Goal: Transaction & Acquisition: Purchase product/service

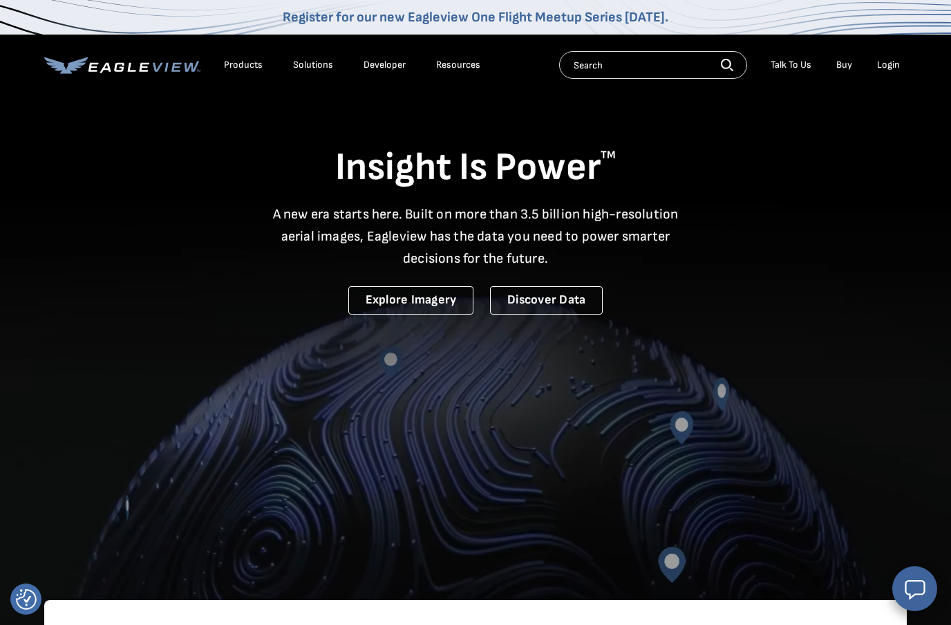
click at [882, 61] on div "Login" at bounding box center [888, 65] width 23 height 12
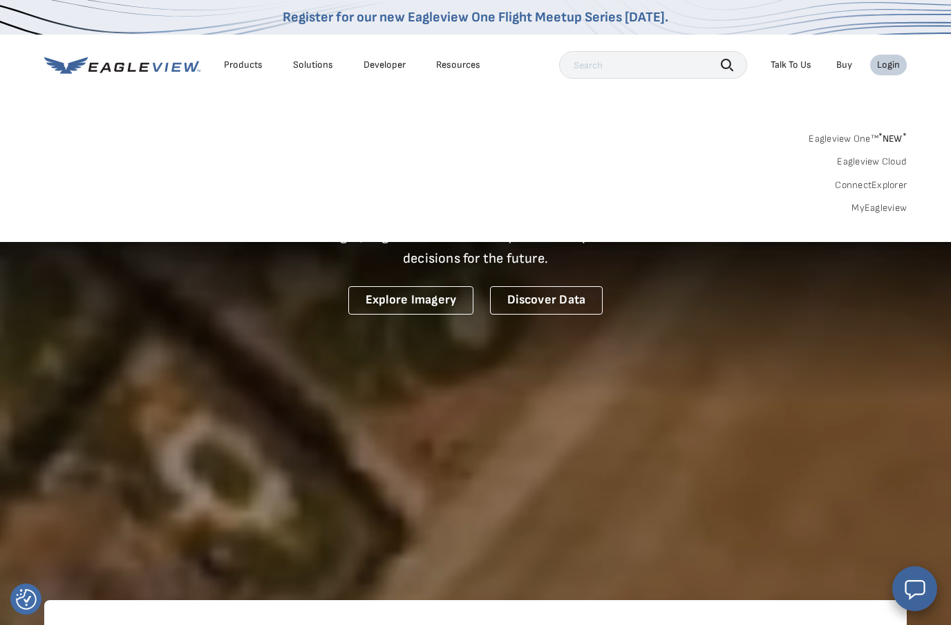
click at [880, 184] on link "ConnectExplorer" at bounding box center [871, 185] width 72 height 12
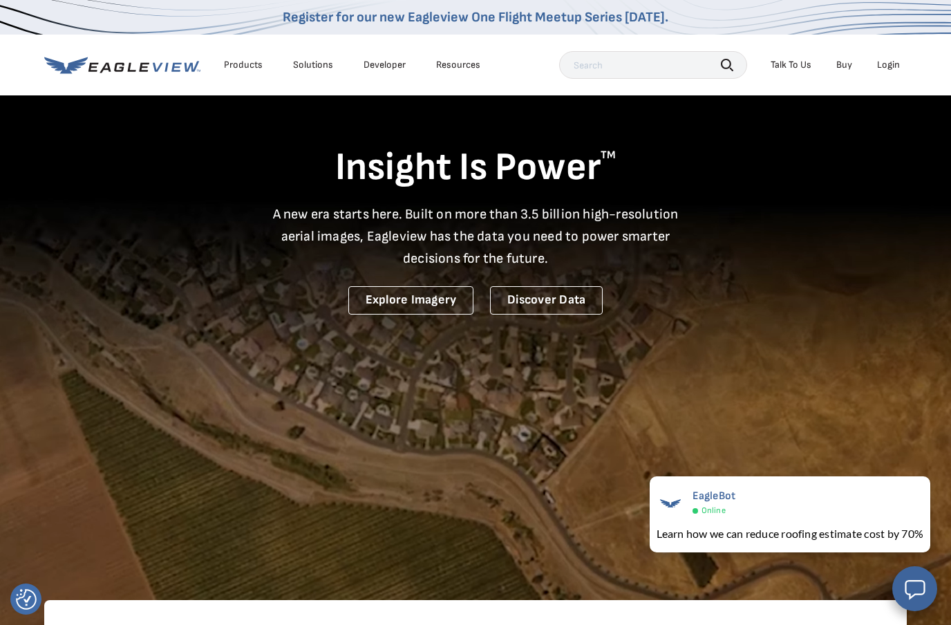
click at [894, 68] on div "Login" at bounding box center [888, 65] width 23 height 12
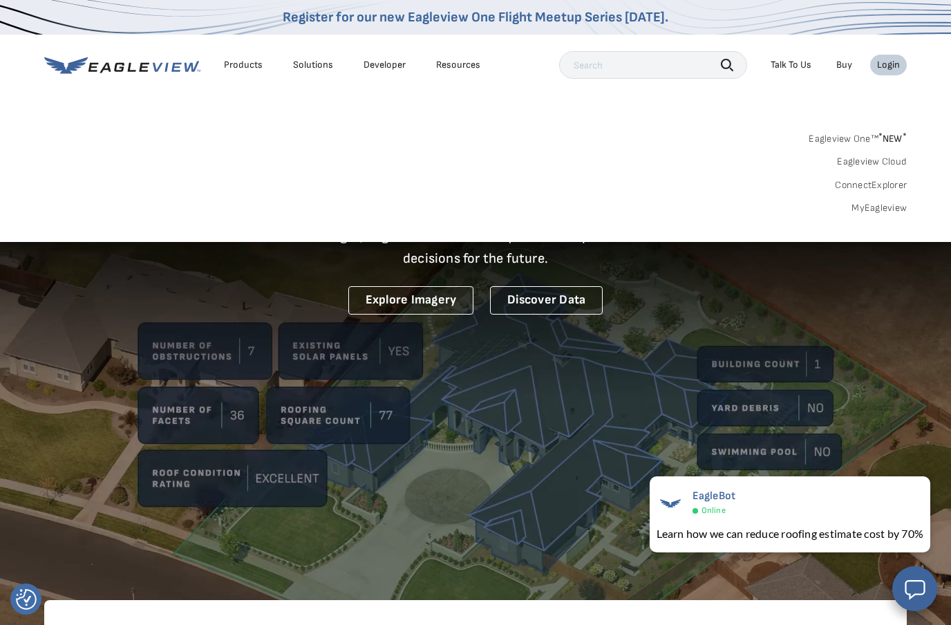
click at [879, 137] on sup "*" at bounding box center [880, 137] width 4 height 12
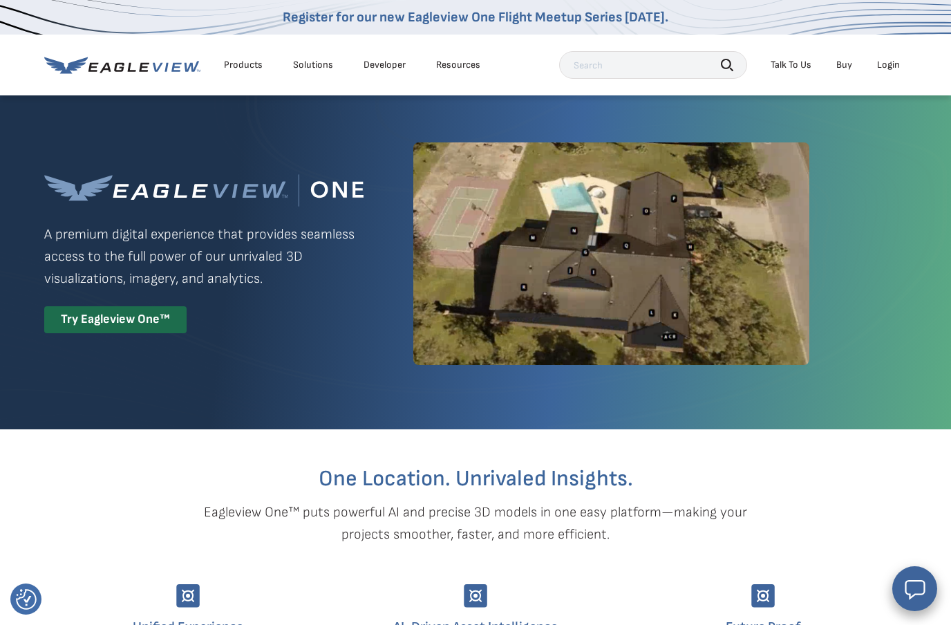
click at [886, 62] on div "Login" at bounding box center [888, 65] width 23 height 12
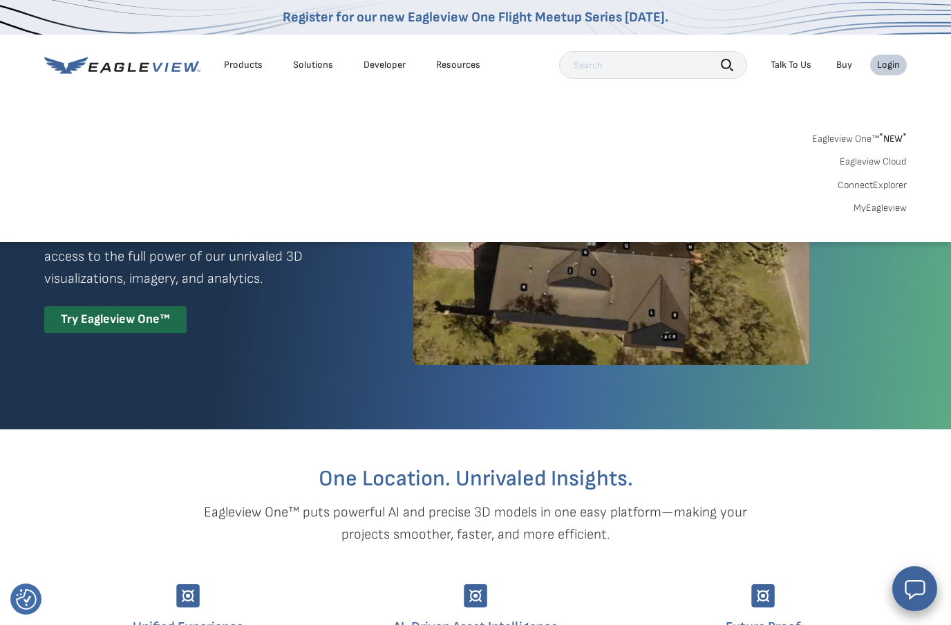
click at [872, 163] on link "Eagleview Cloud" at bounding box center [872, 161] width 67 height 12
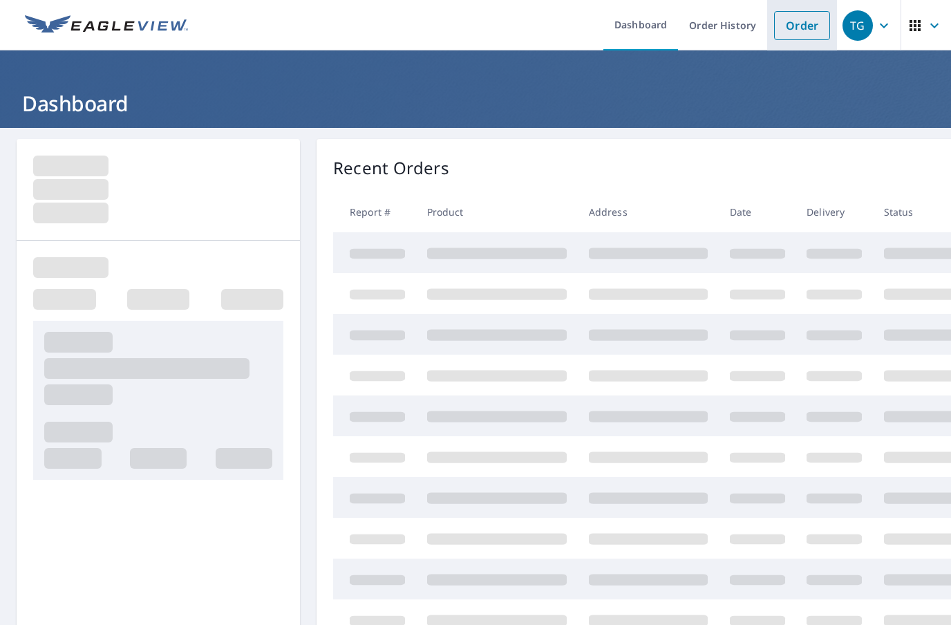
click at [802, 30] on link "Order" at bounding box center [802, 25] width 56 height 29
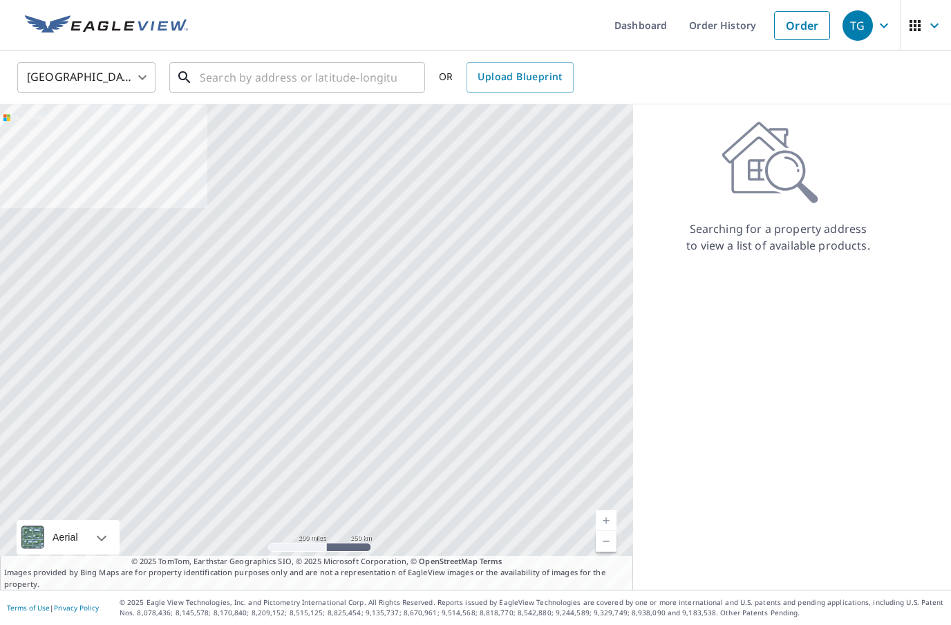
click at [316, 82] on input "text" at bounding box center [298, 77] width 197 height 39
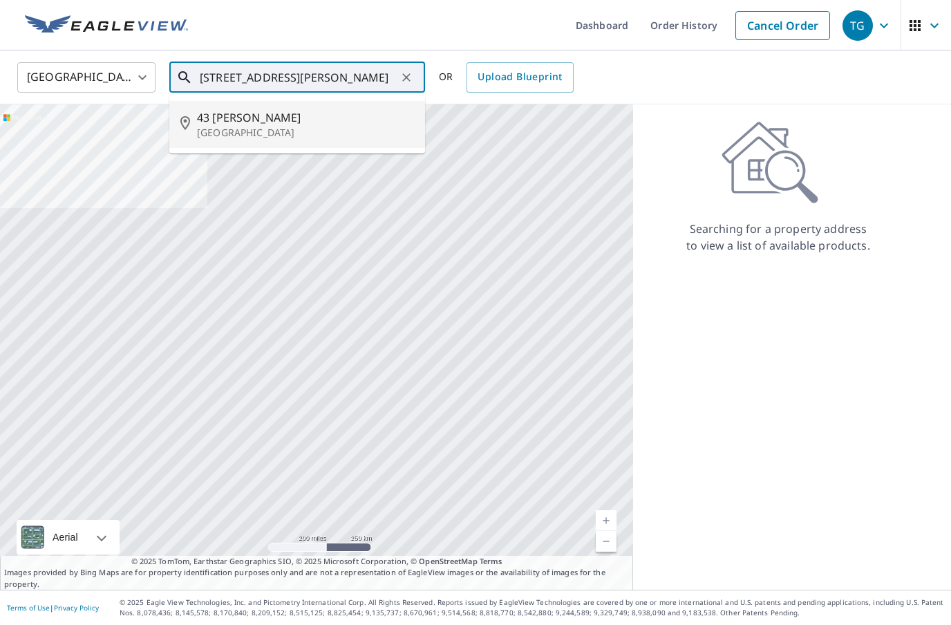
click at [356, 131] on p "Eatontown, NJ 07724" at bounding box center [305, 133] width 217 height 14
type input "43 Emma Pl Eatontown, NJ 07724"
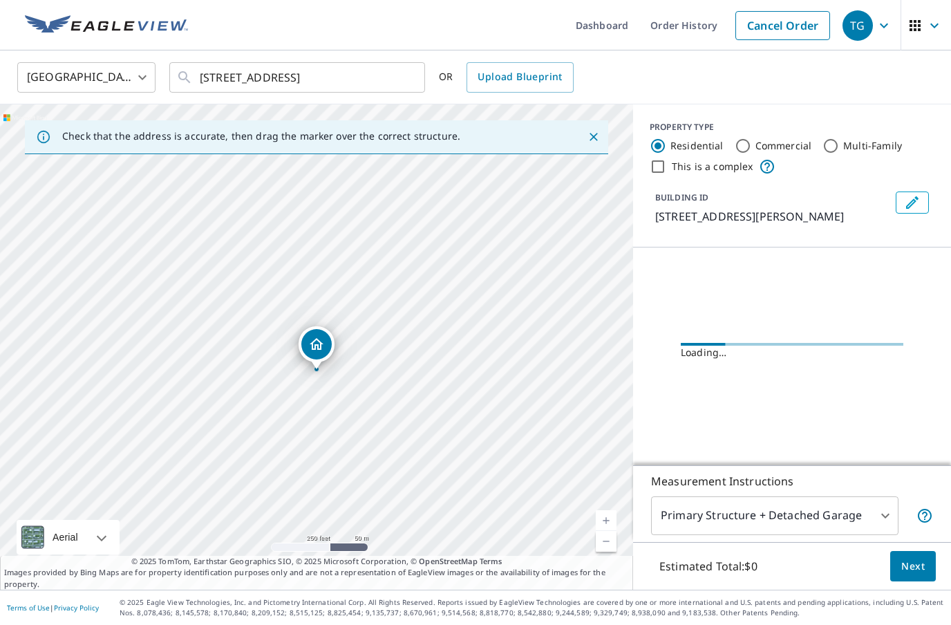
click at [771, 555] on body "TG TG Dashboard Order History Cancel Order TG United States US ​ 43 Emma Pl Eat…" at bounding box center [475, 312] width 951 height 625
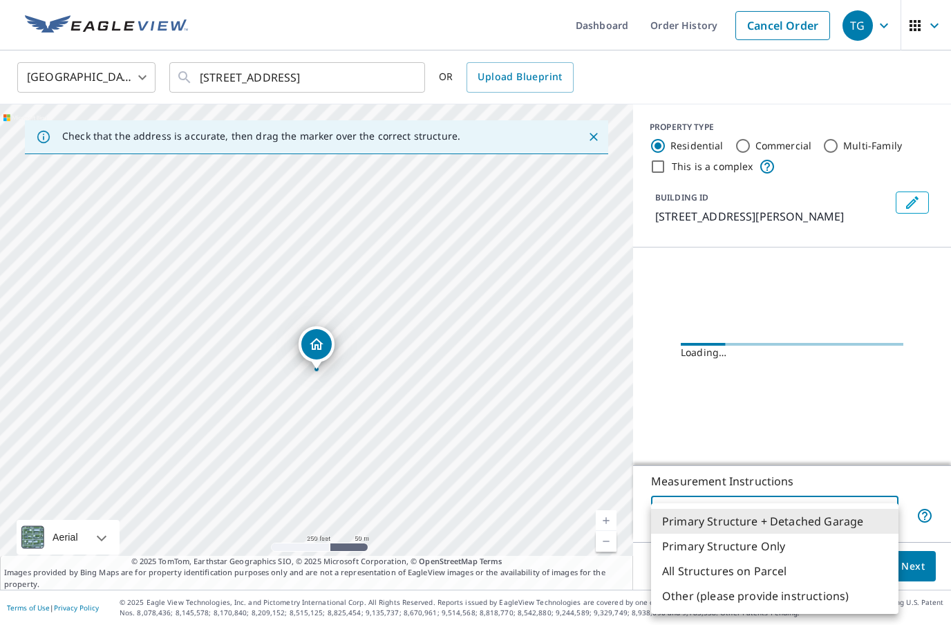
click at [772, 546] on li "Primary Structure Only" at bounding box center [774, 545] width 247 height 25
type input "2"
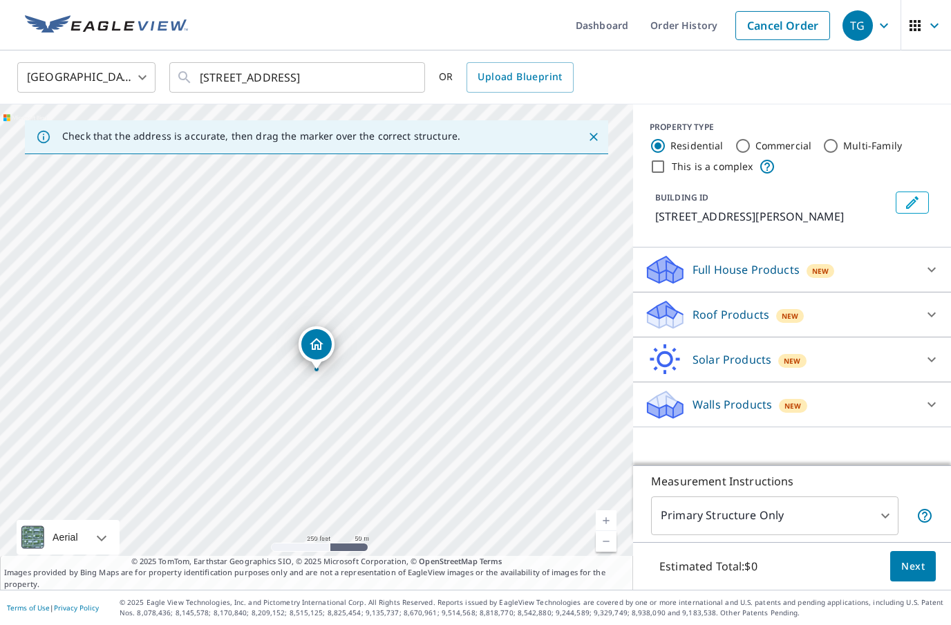
click at [796, 283] on div "Full House Products New" at bounding box center [779, 270] width 271 height 32
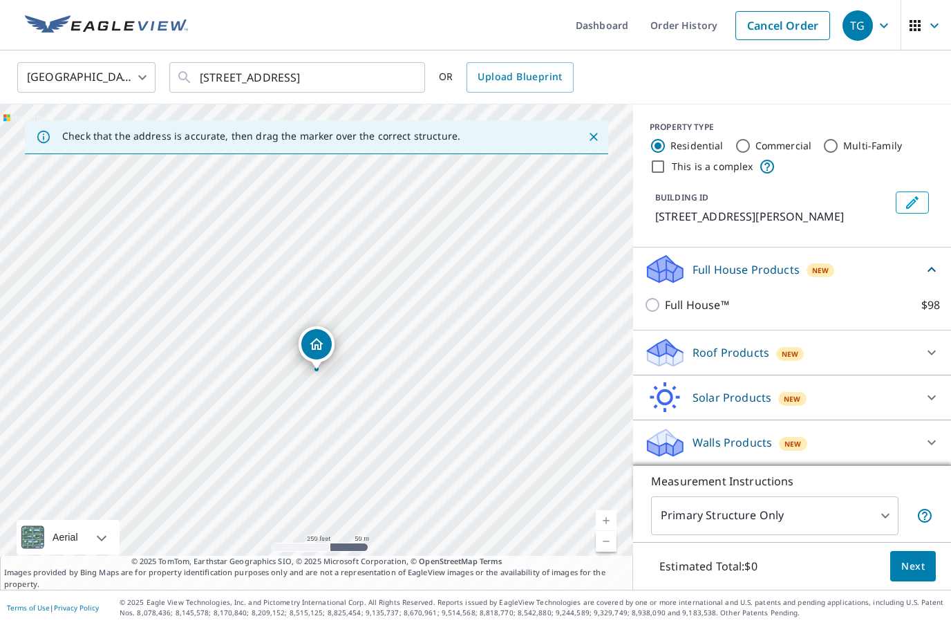
click at [820, 280] on div "Full House Products New" at bounding box center [783, 269] width 279 height 32
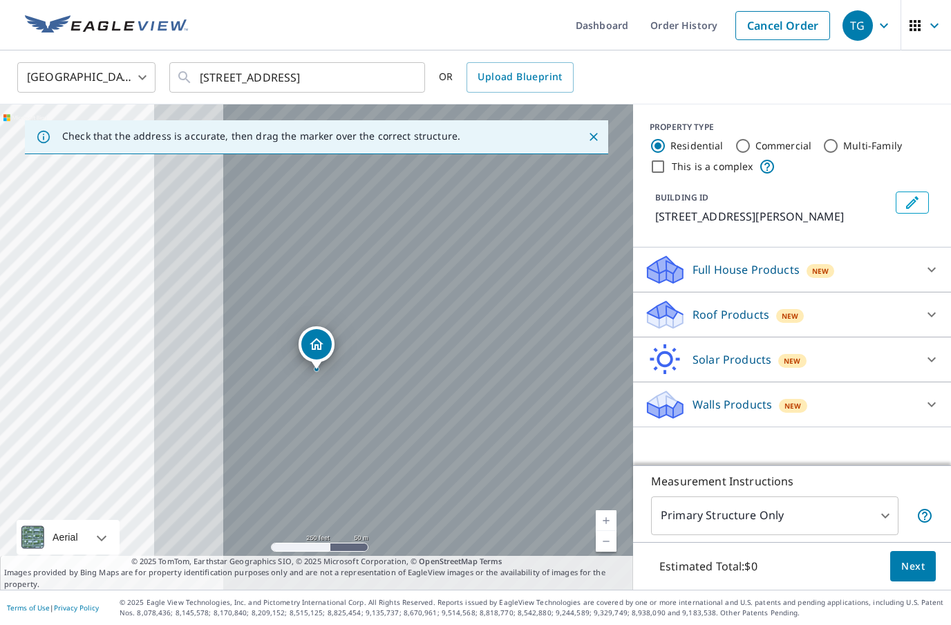
click at [827, 401] on div "Walls Products New" at bounding box center [779, 404] width 271 height 32
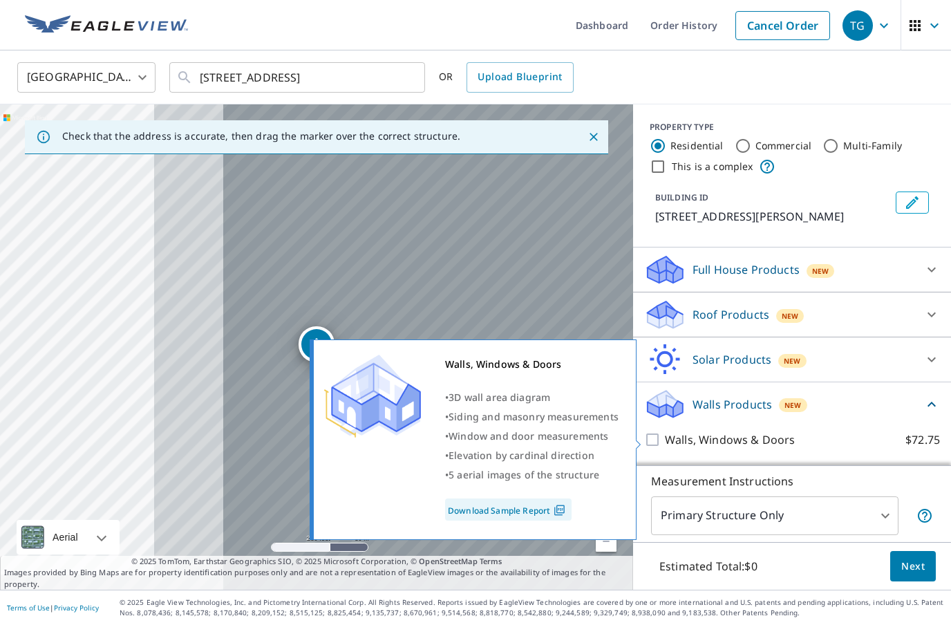
click at [748, 436] on p "Walls, Windows & Doors" at bounding box center [730, 439] width 130 height 17
click at [665, 436] on input "Walls, Windows & Doors $72.75" at bounding box center [654, 439] width 21 height 17
checkbox input "true"
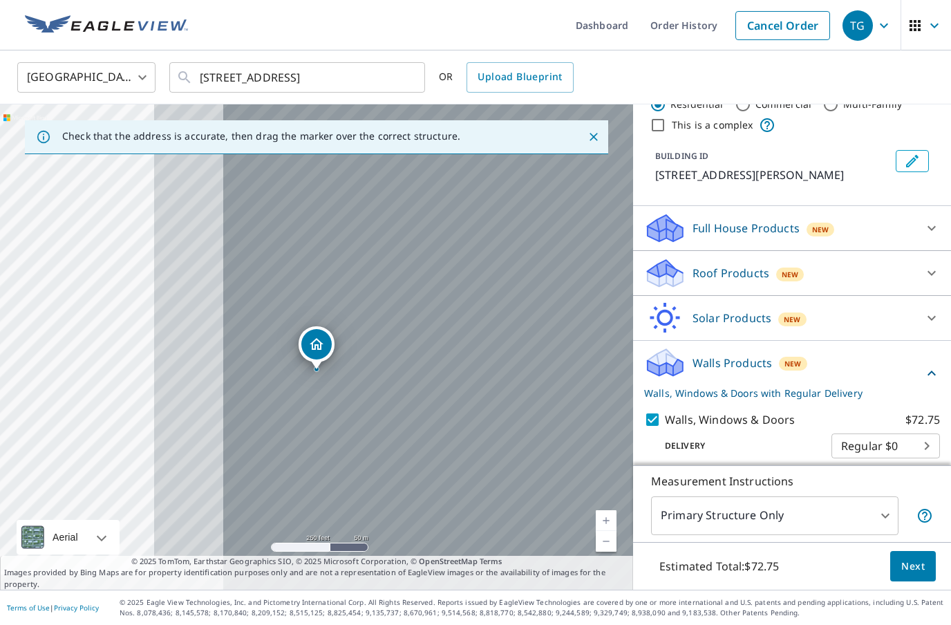
scroll to position [41, 0]
click at [916, 575] on span "Next" at bounding box center [912, 566] width 23 height 17
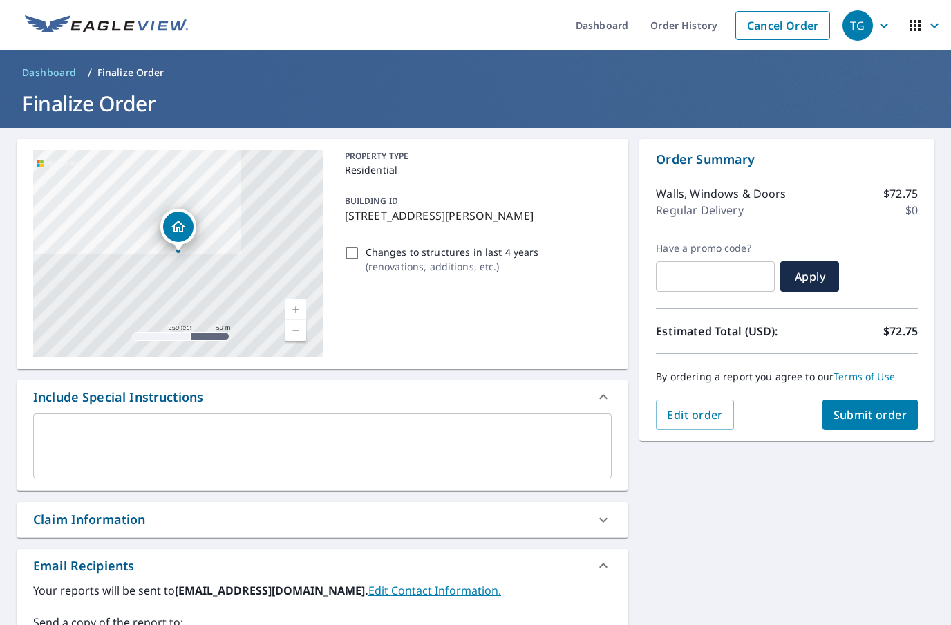
click at [856, 417] on span "Submit order" at bounding box center [870, 414] width 74 height 15
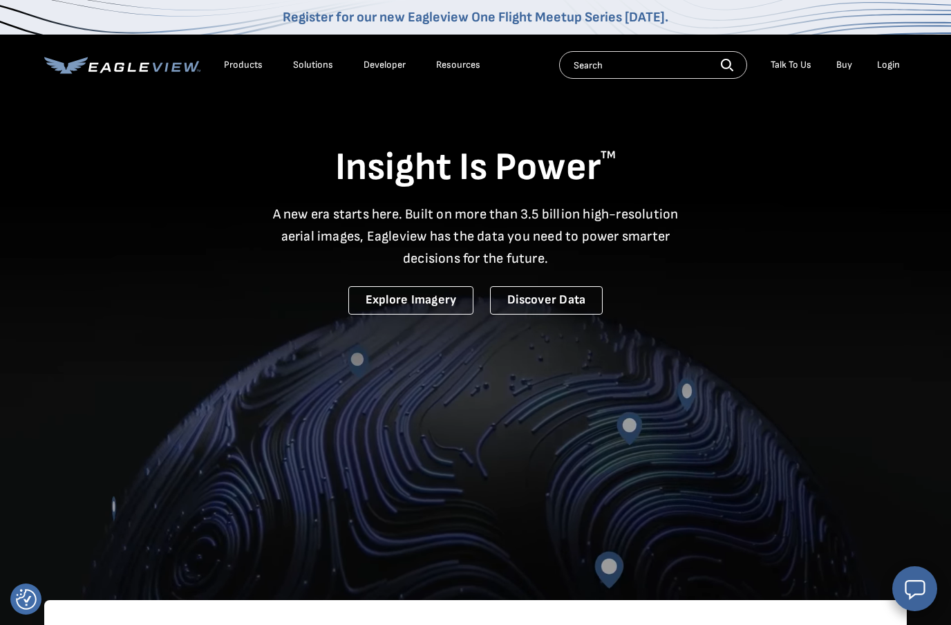
click at [890, 66] on div "Login" at bounding box center [888, 65] width 23 height 12
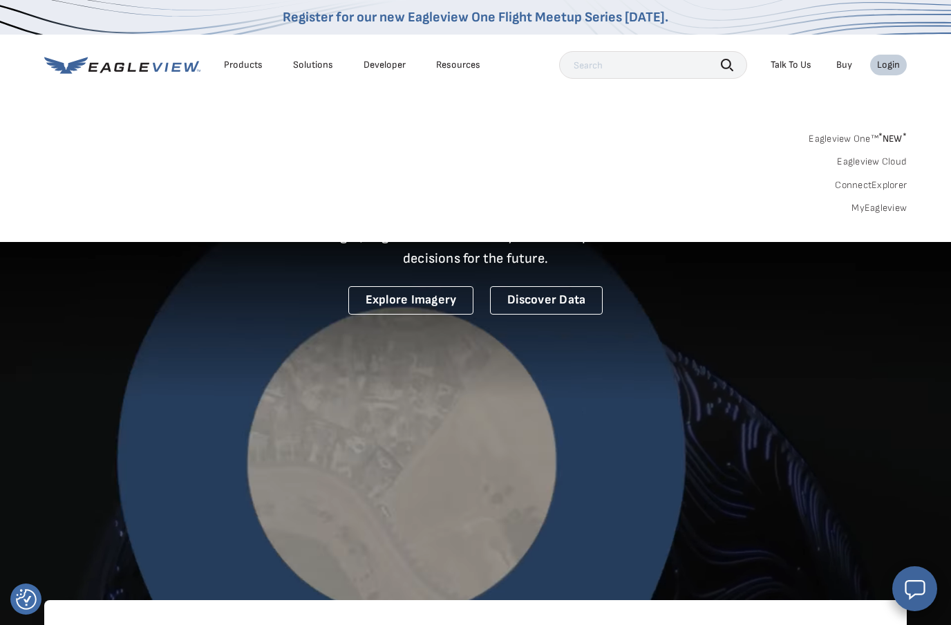
click at [868, 163] on link "Eagleview Cloud" at bounding box center [872, 161] width 70 height 12
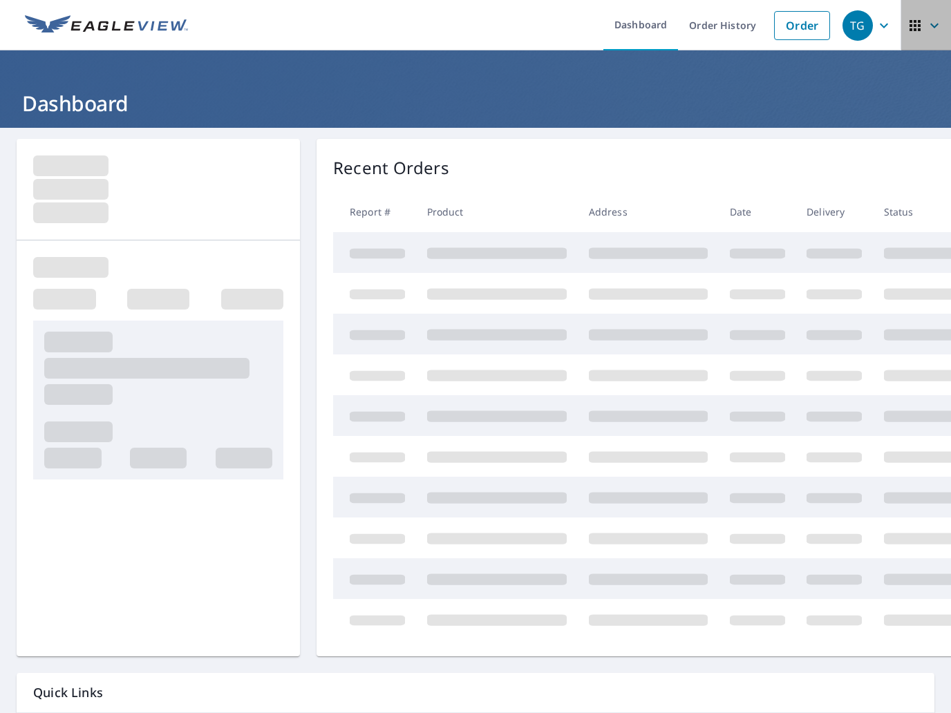
click at [933, 35] on span "button" at bounding box center [925, 25] width 39 height 33
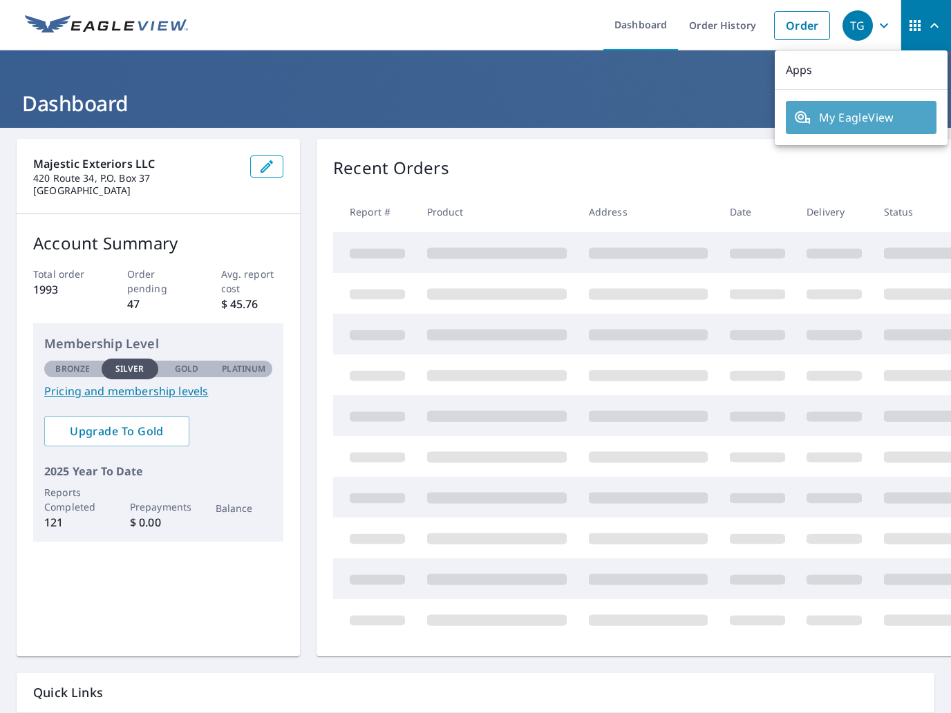
click at [869, 117] on span "My EagleView" at bounding box center [861, 117] width 134 height 17
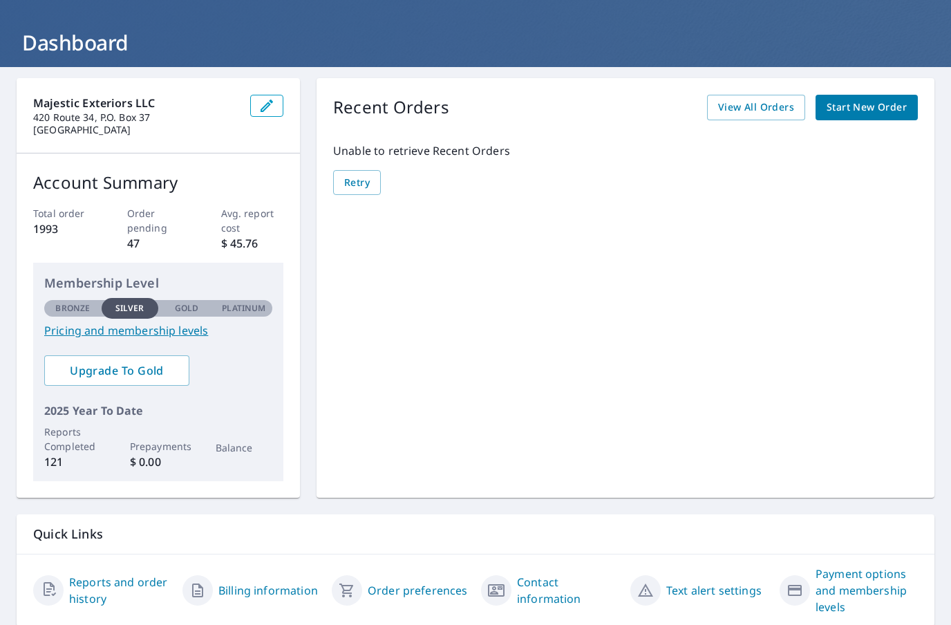
scroll to position [60, 0]
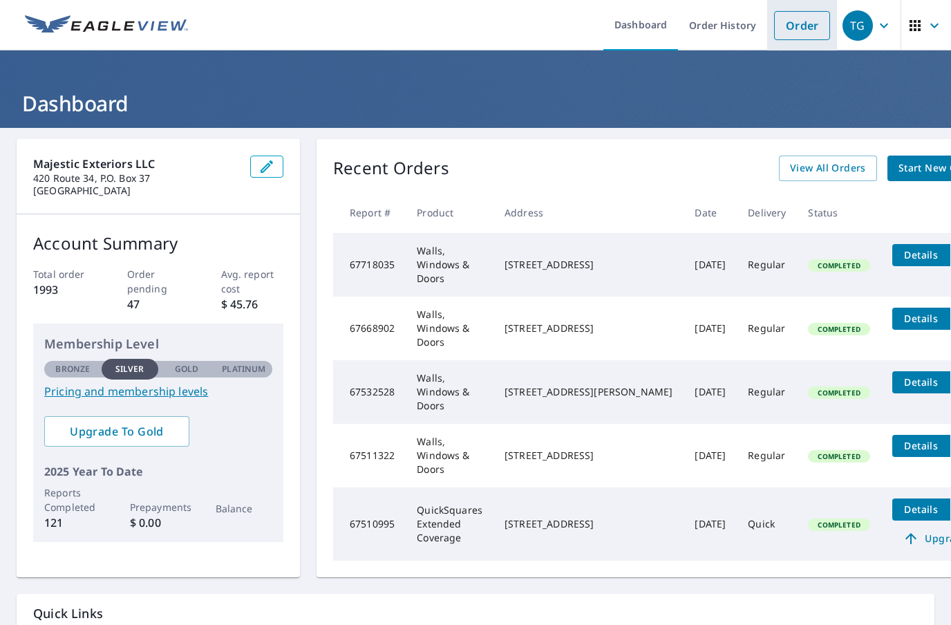
click at [796, 30] on link "Order" at bounding box center [802, 25] width 56 height 29
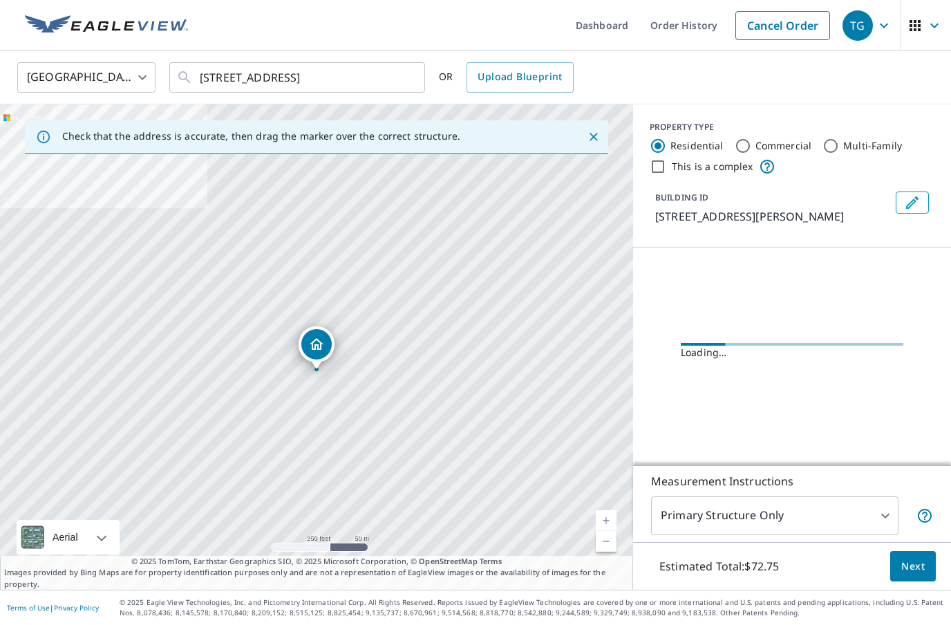
scroll to position [49, 0]
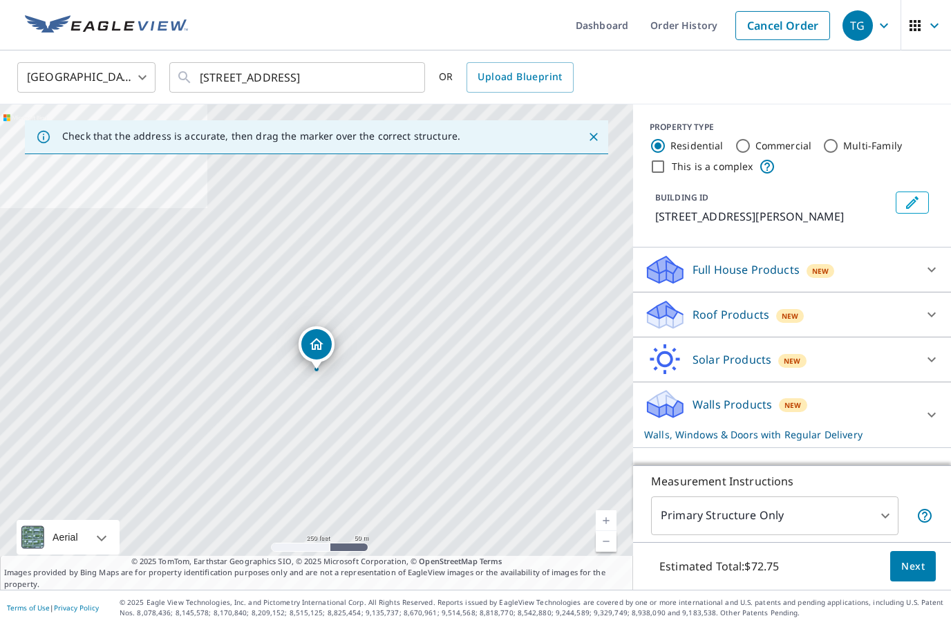
click at [788, 399] on span "New" at bounding box center [792, 404] width 17 height 11
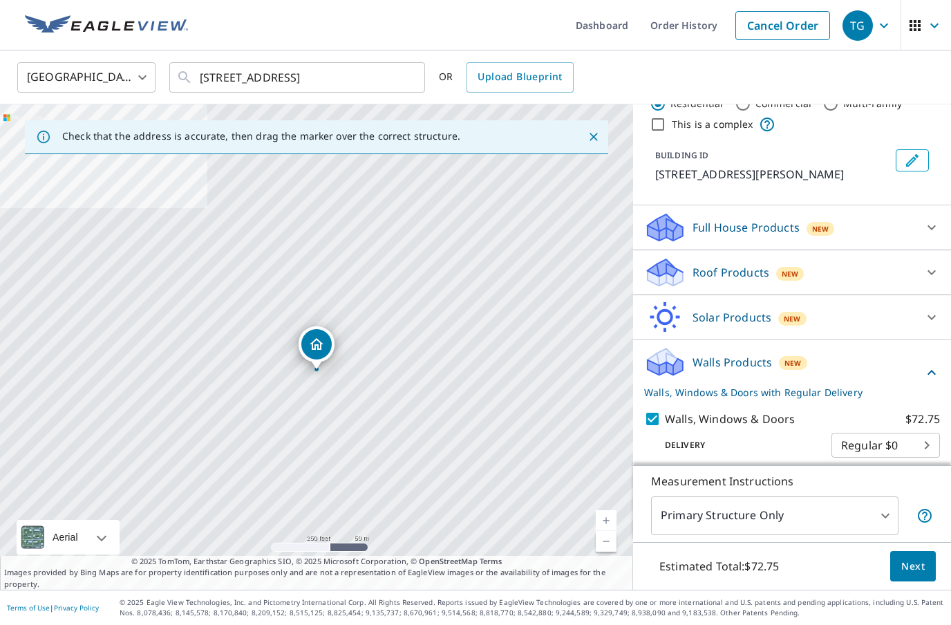
scroll to position [41, 0]
click at [873, 517] on body "TG TG Dashboard Order History Cancel Order TG [GEOGRAPHIC_DATA] [GEOGRAPHIC_DAT…" at bounding box center [475, 312] width 951 height 625
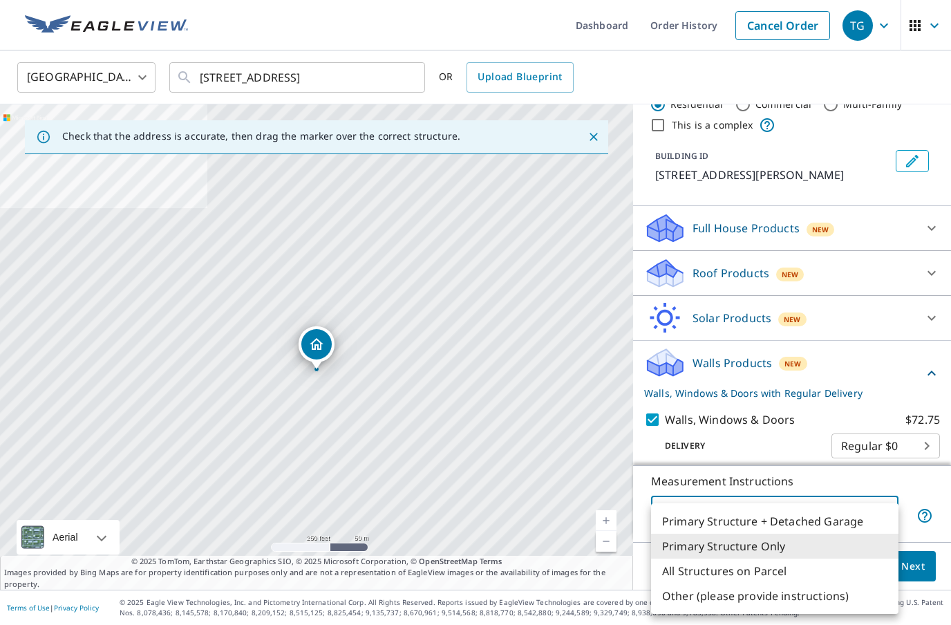
click at [870, 540] on li "Primary Structure Only" at bounding box center [774, 545] width 247 height 25
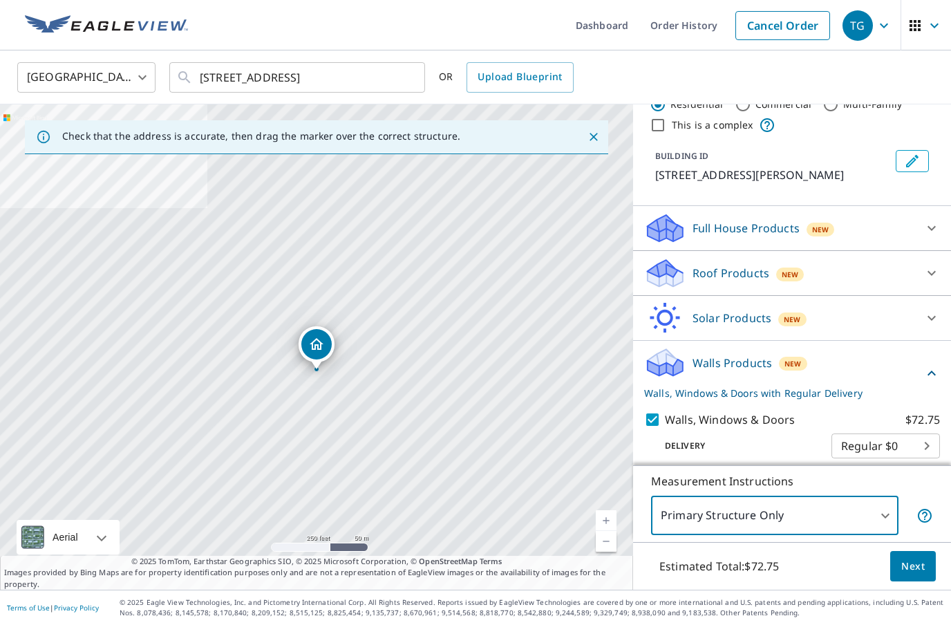
click at [906, 566] on span "Next" at bounding box center [912, 566] width 23 height 17
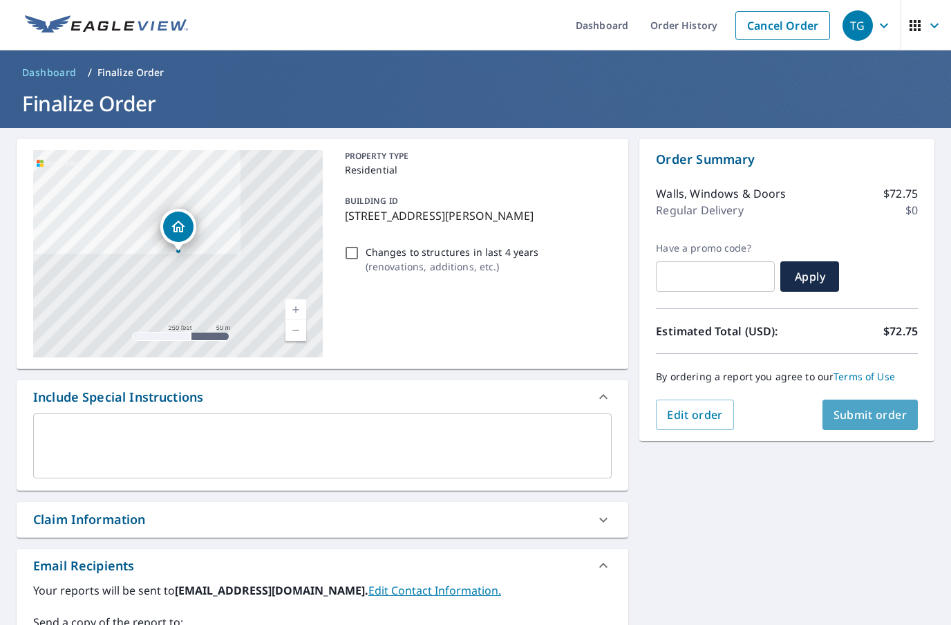
click at [882, 407] on span "Submit order" at bounding box center [870, 414] width 74 height 15
